Goal: Information Seeking & Learning: Find specific fact

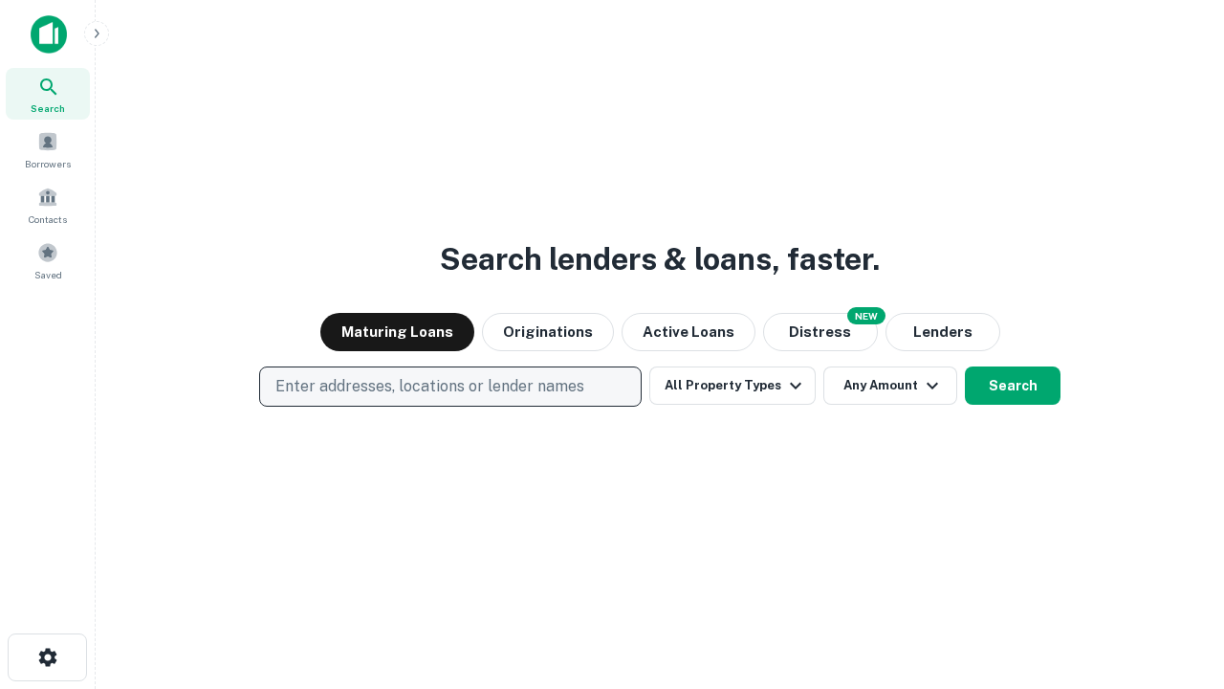
click at [449, 386] on p "Enter addresses, locations or lender names" at bounding box center [429, 386] width 309 height 23
type input "**********"
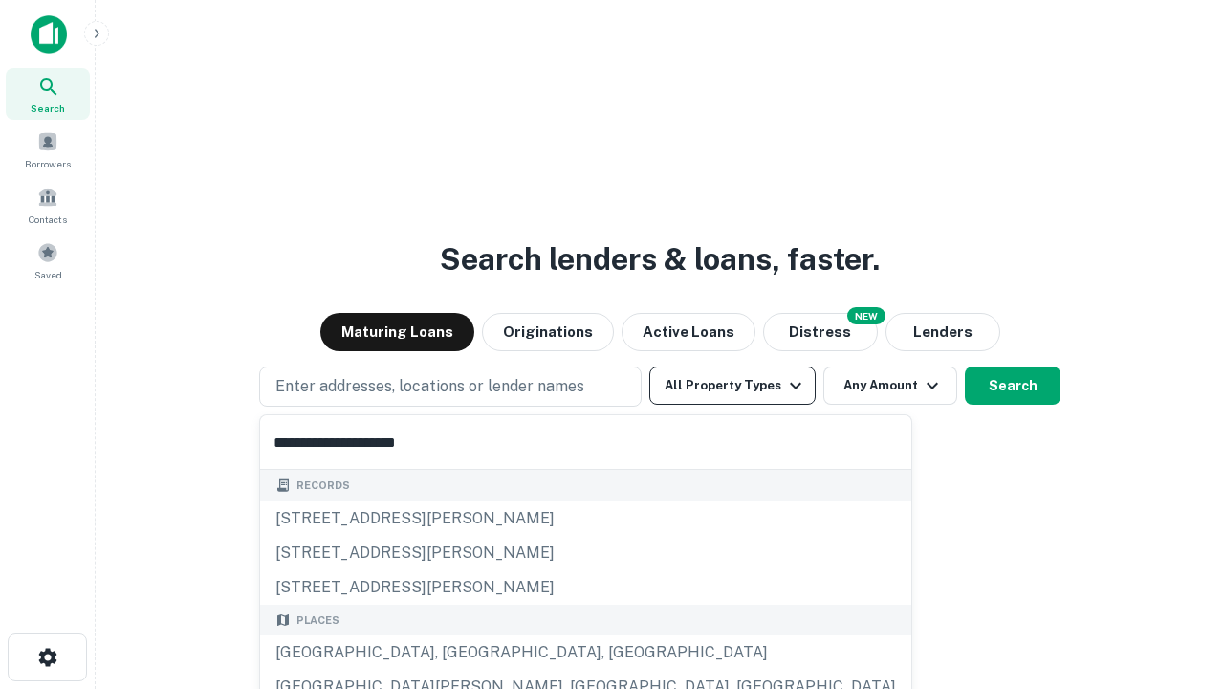
click at [457, 652] on div "[GEOGRAPHIC_DATA], [GEOGRAPHIC_DATA], [GEOGRAPHIC_DATA]" at bounding box center [585, 652] width 651 height 34
click at [733, 385] on button "All Property Types" at bounding box center [732, 385] width 166 height 38
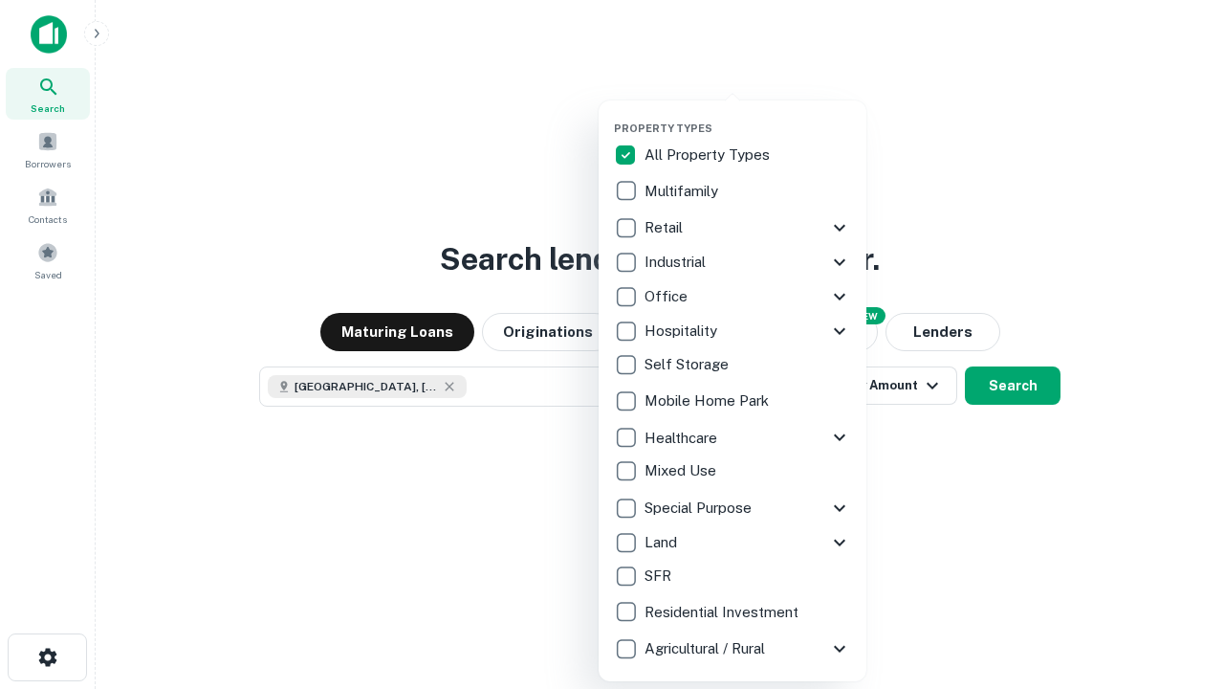
click at [748, 116] on button "button" at bounding box center [748, 116] width 268 height 1
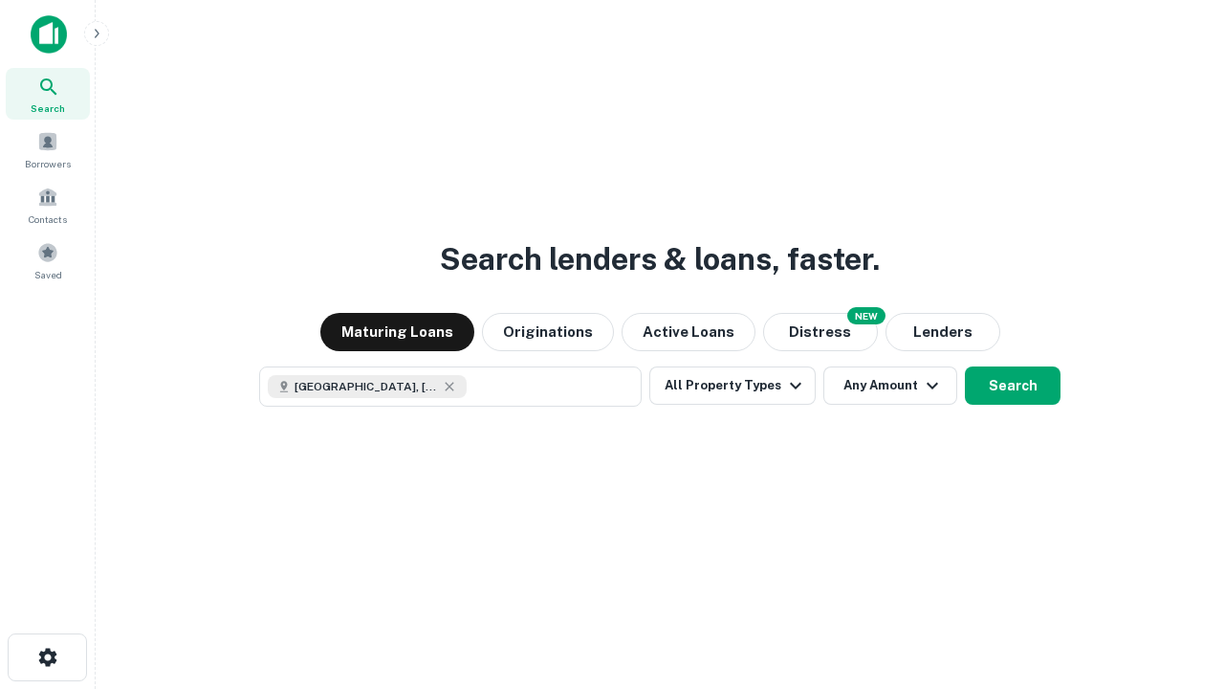
scroll to position [31, 0]
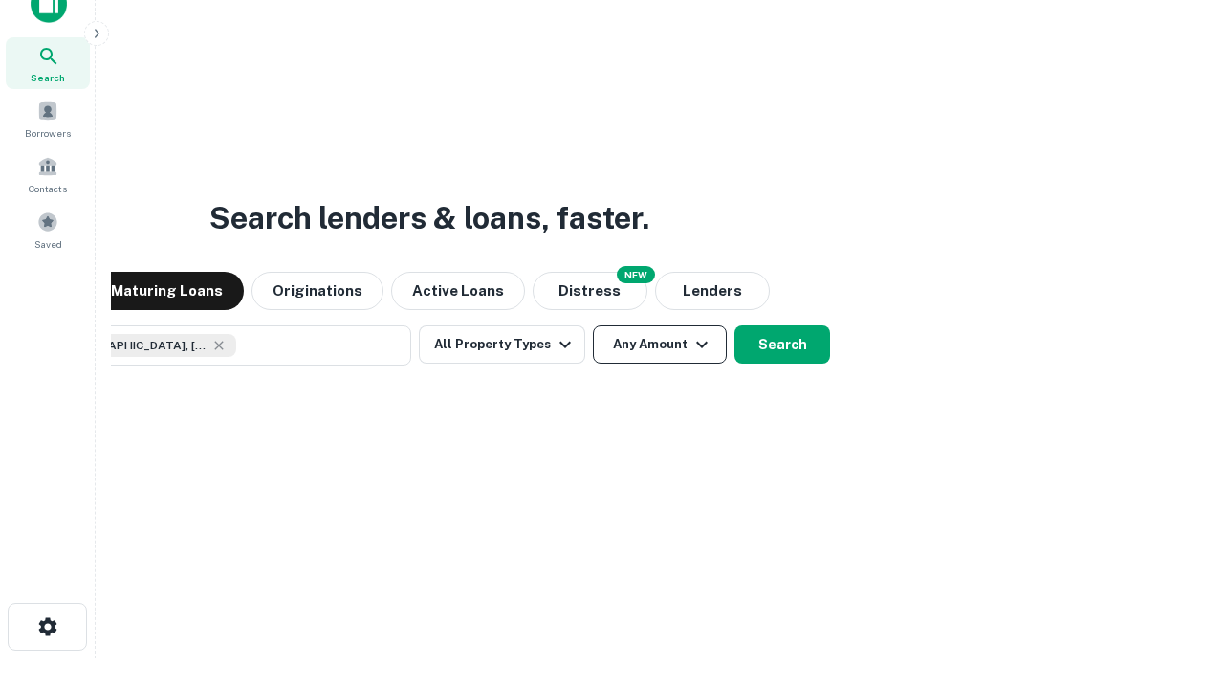
click at [593, 325] on button "Any Amount" at bounding box center [660, 344] width 134 height 38
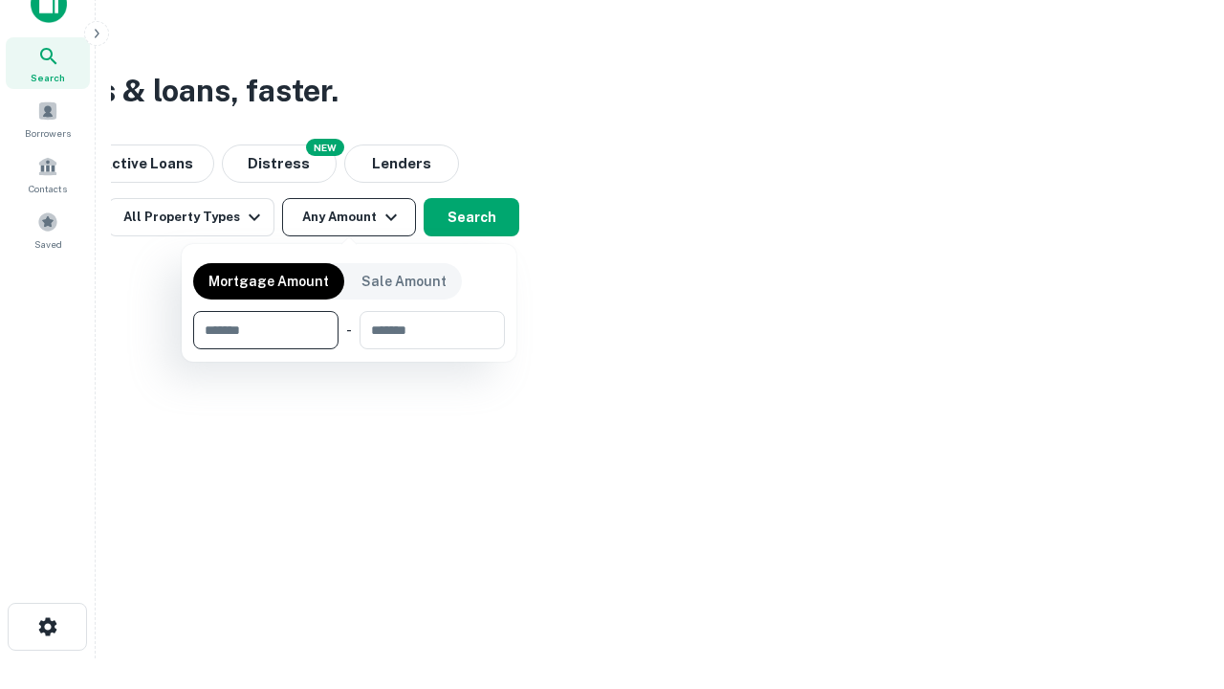
type input "*******"
click at [349, 349] on button "button" at bounding box center [349, 349] width 312 height 1
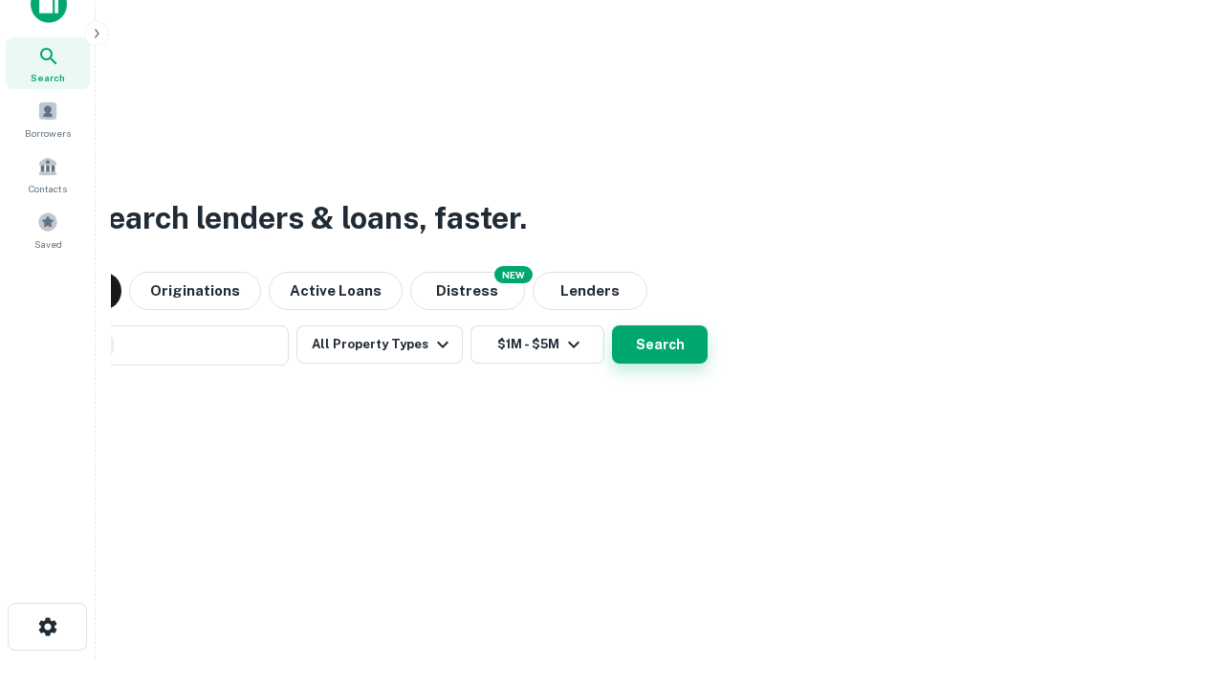
click at [612, 325] on button "Search" at bounding box center [660, 344] width 96 height 38
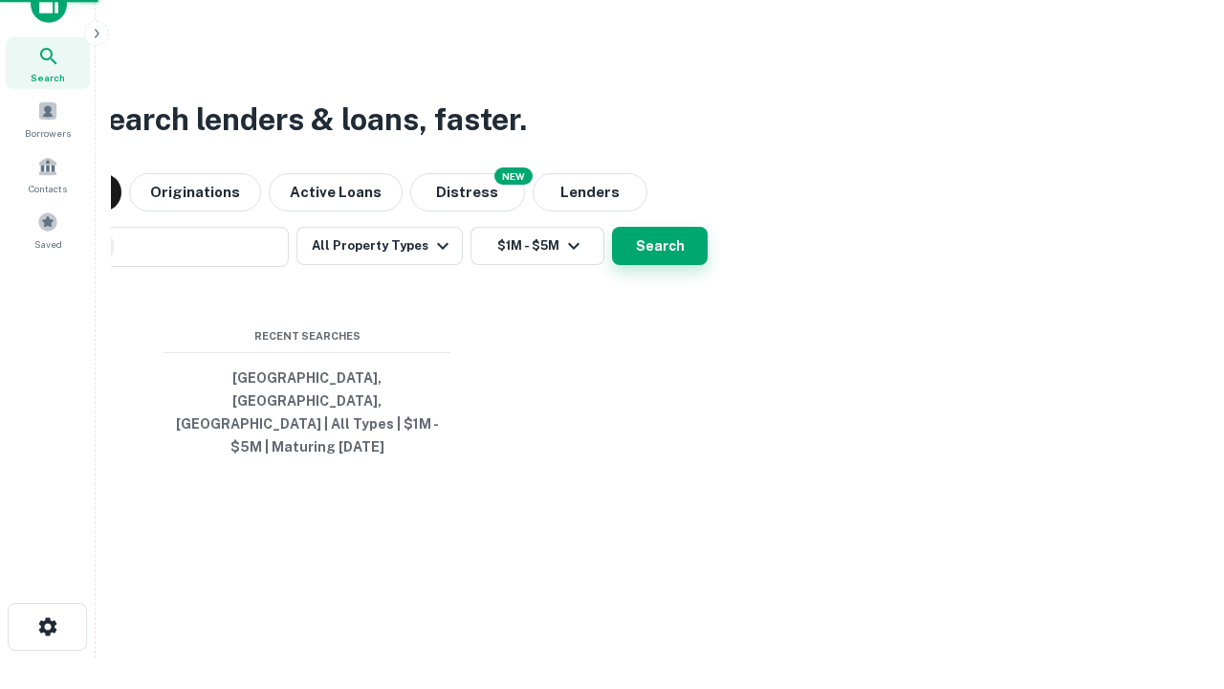
scroll to position [62, 541]
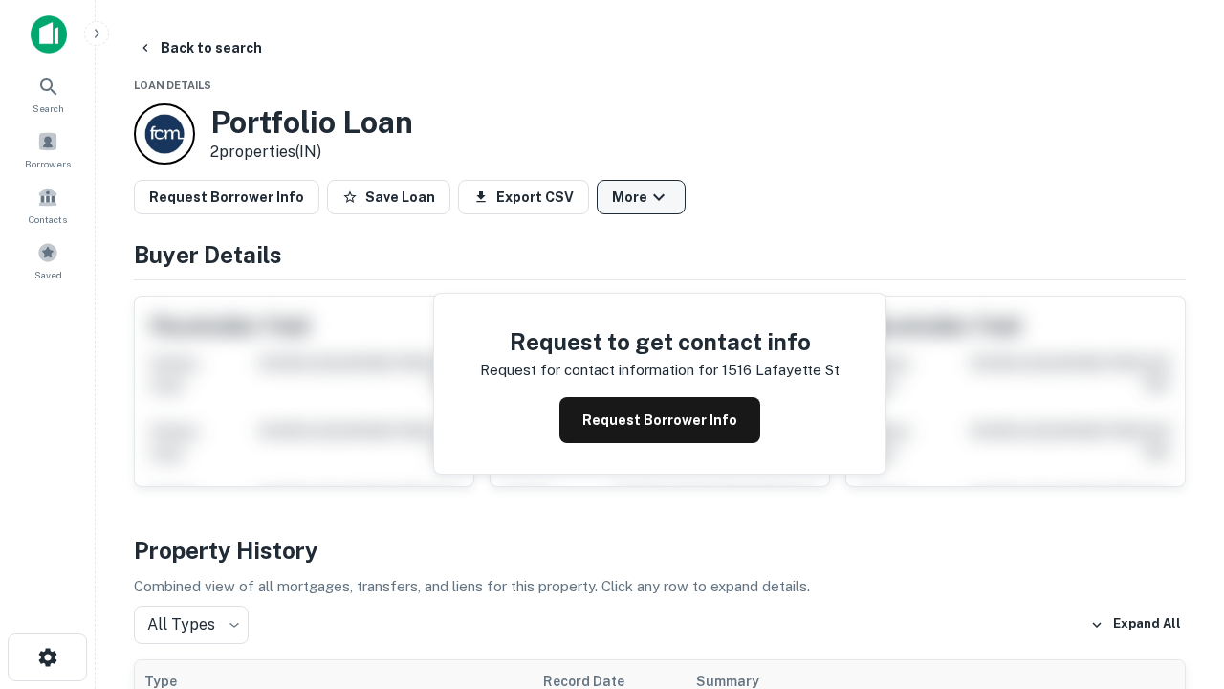
click at [641, 197] on button "More" at bounding box center [641, 197] width 89 height 34
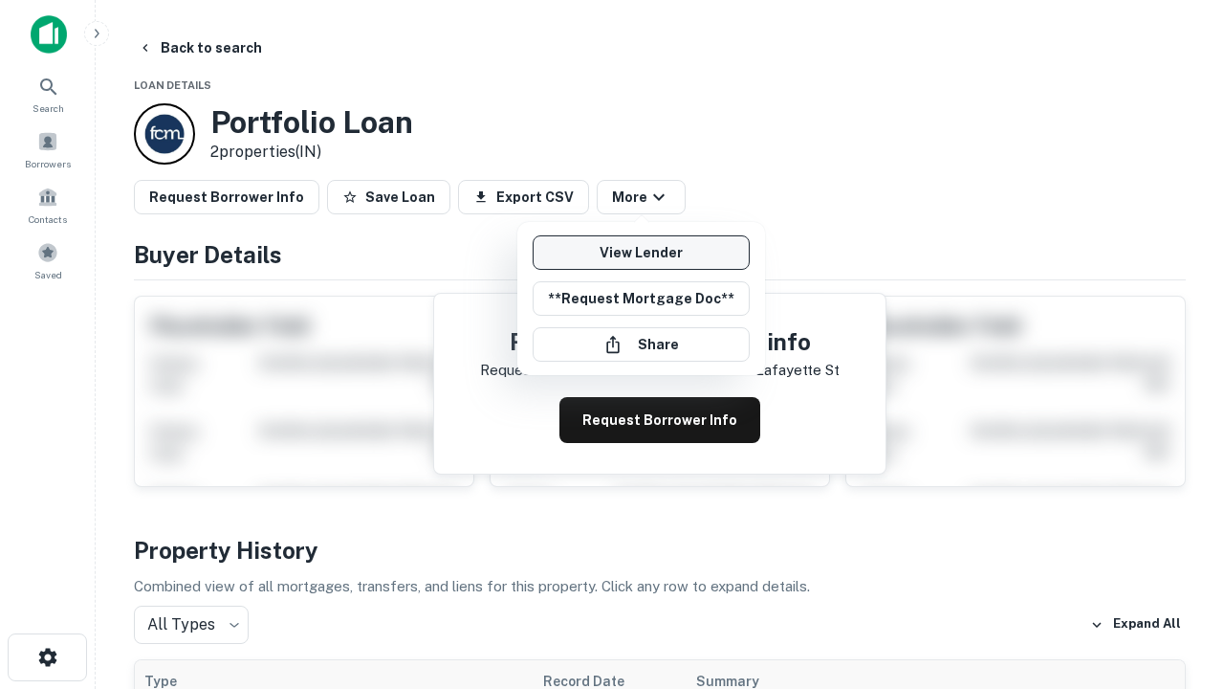
click at [641, 252] on link "View Lender" at bounding box center [641, 252] width 217 height 34
